Goal: Book appointment/travel/reservation

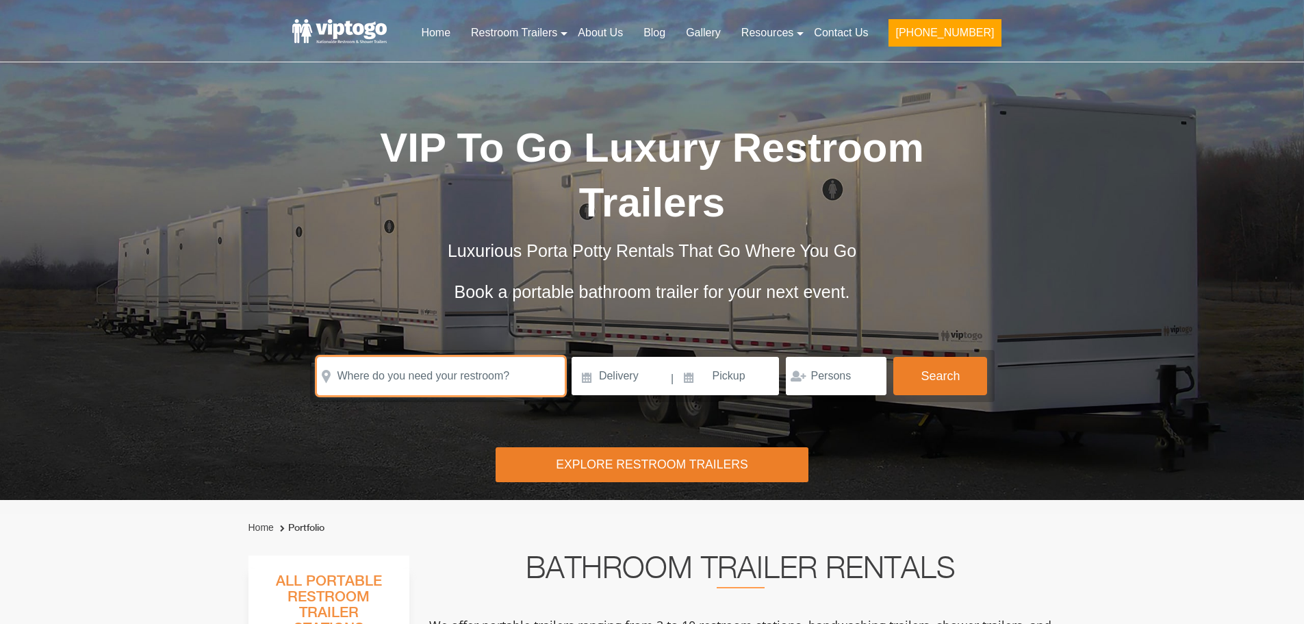
click at [398, 373] on input "text" at bounding box center [441, 376] width 248 height 38
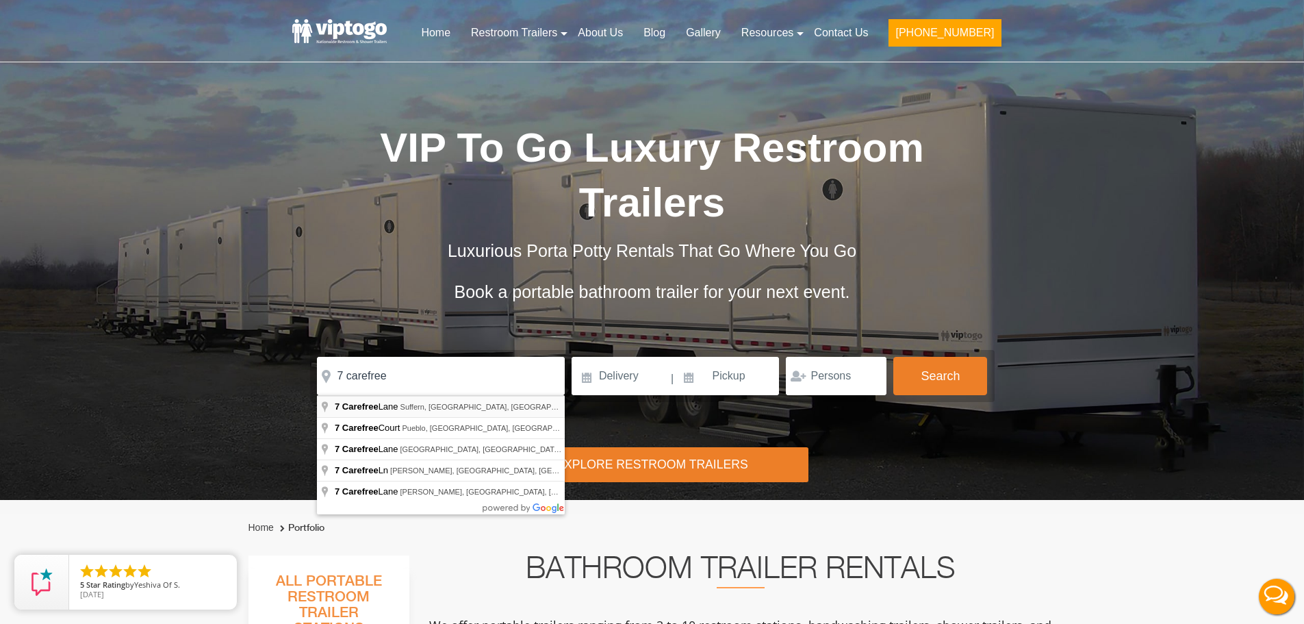
type input "[STREET_ADDRESS]"
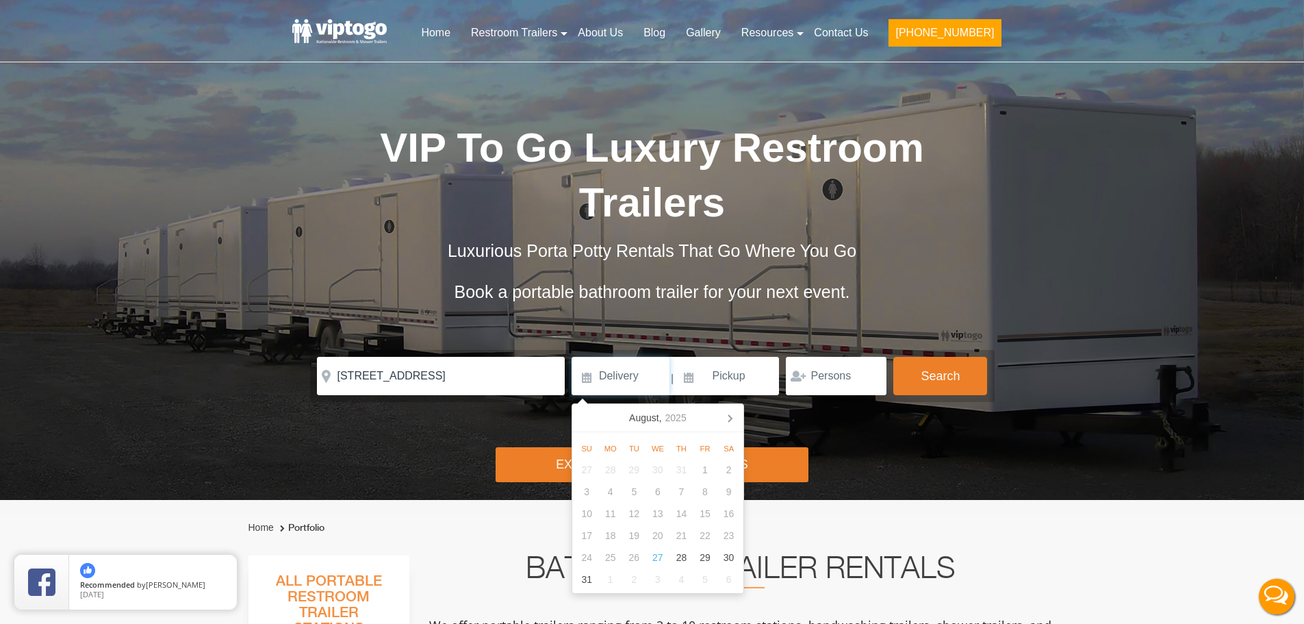
click at [622, 368] on input at bounding box center [621, 376] width 98 height 38
click at [706, 563] on div "29" at bounding box center [706, 557] width 24 height 22
type input "[DATE]"
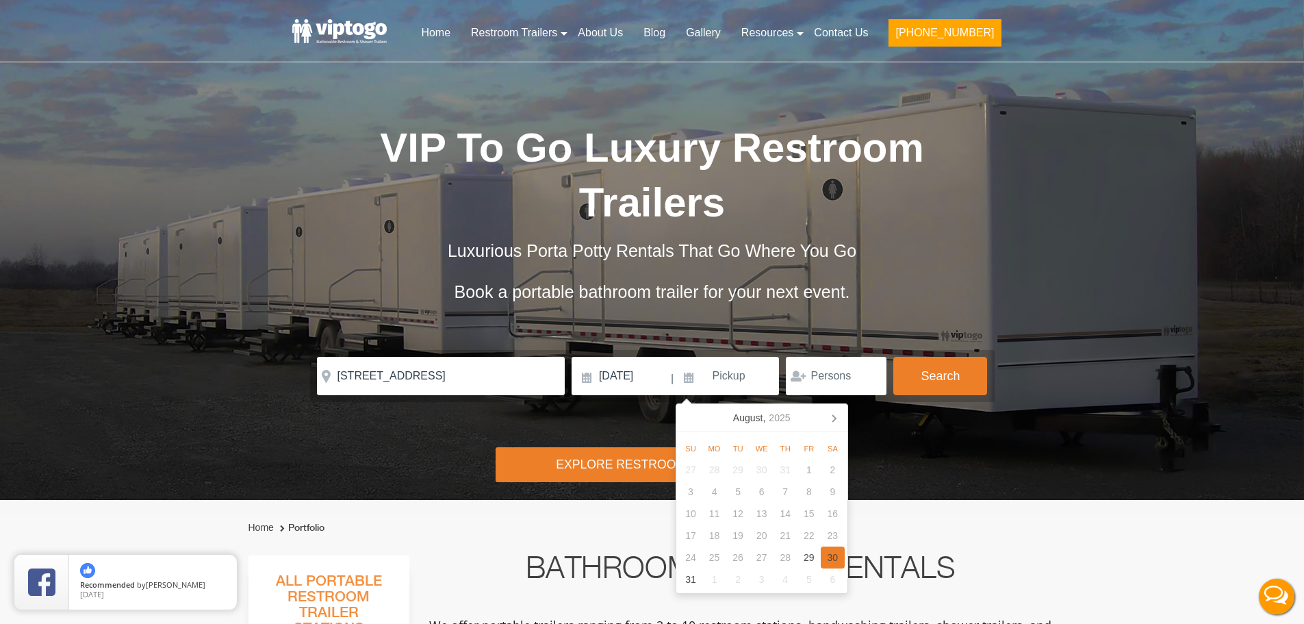
click at [834, 561] on div "30" at bounding box center [833, 557] width 24 height 22
type input "[DATE]"
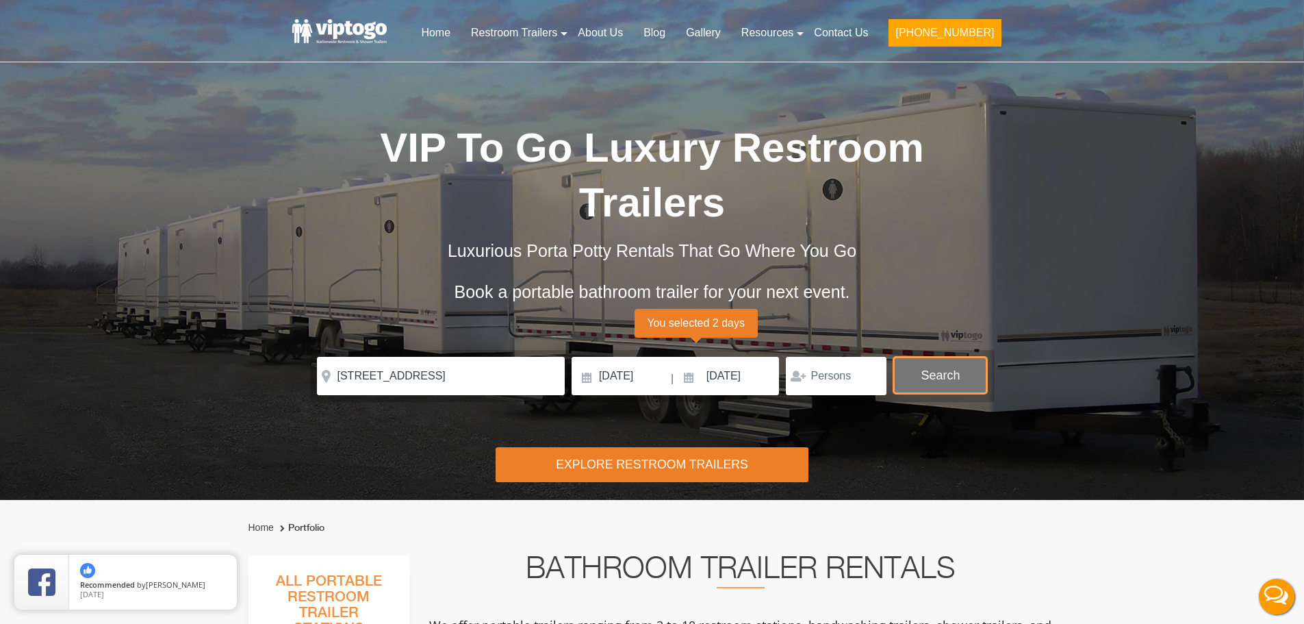
click at [950, 376] on button "Search" at bounding box center [941, 375] width 94 height 37
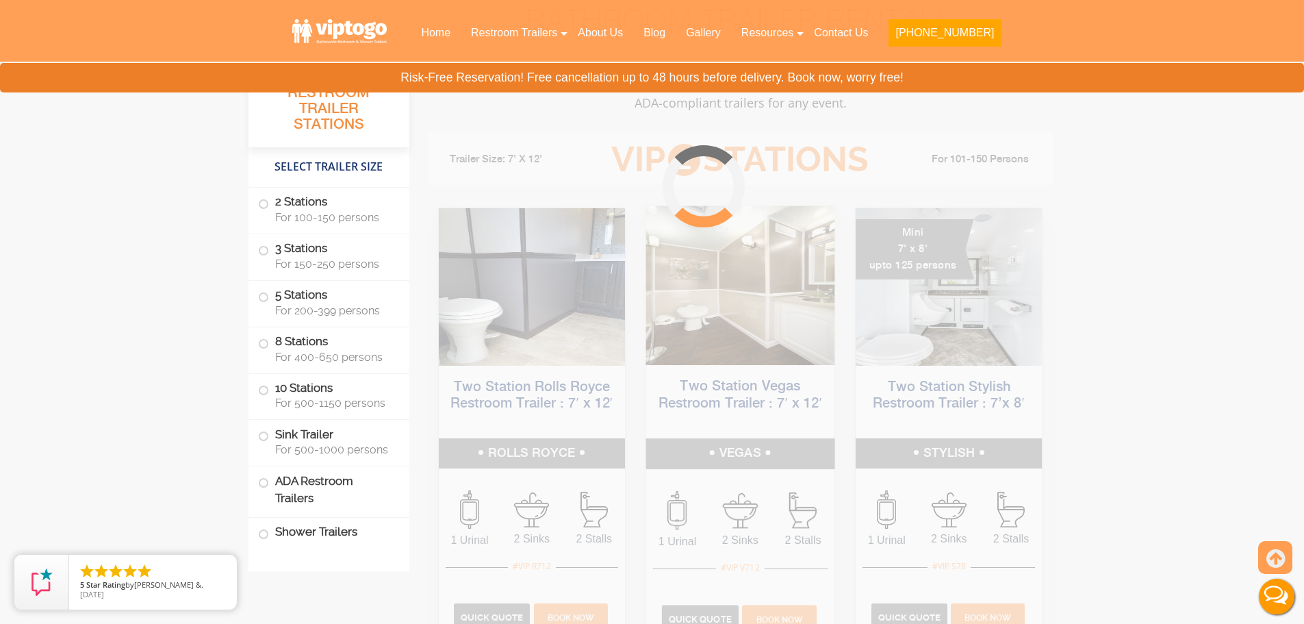
scroll to position [555, 0]
